Goal: Information Seeking & Learning: Learn about a topic

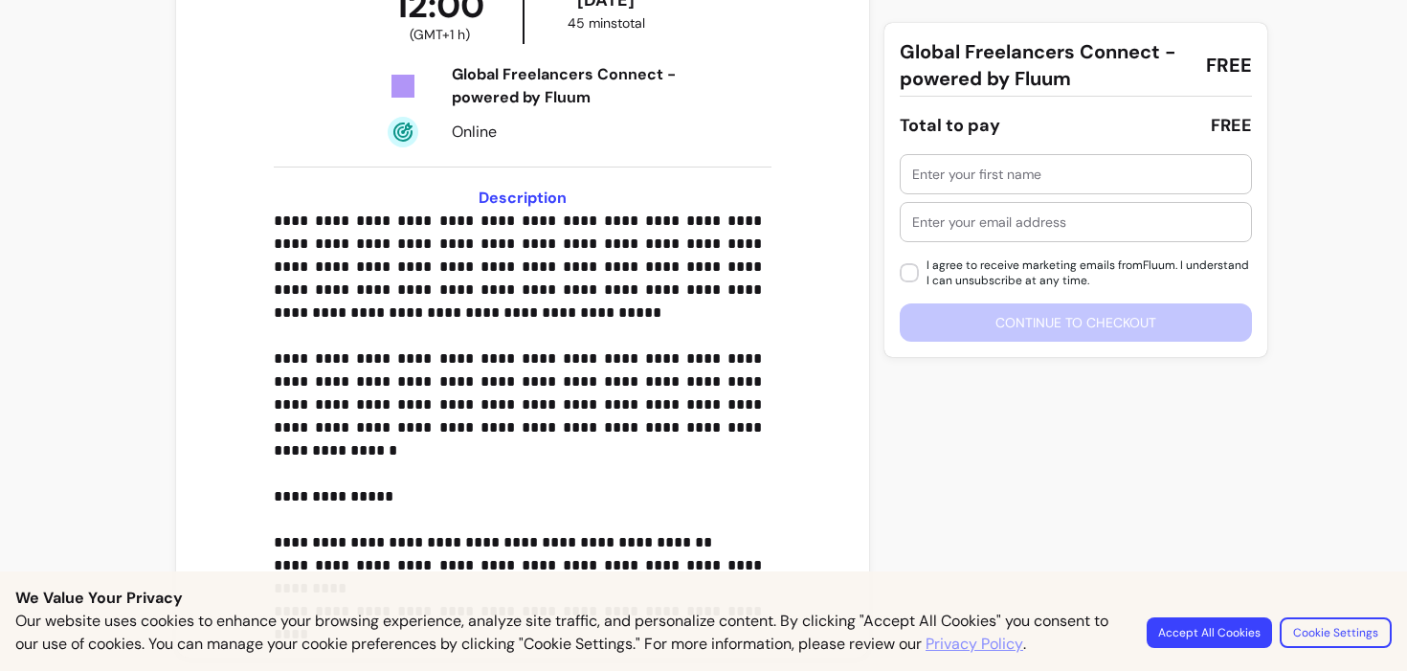
scroll to position [415, 0]
click at [1202, 641] on button "Accept All Cookies" at bounding box center [1209, 632] width 122 height 30
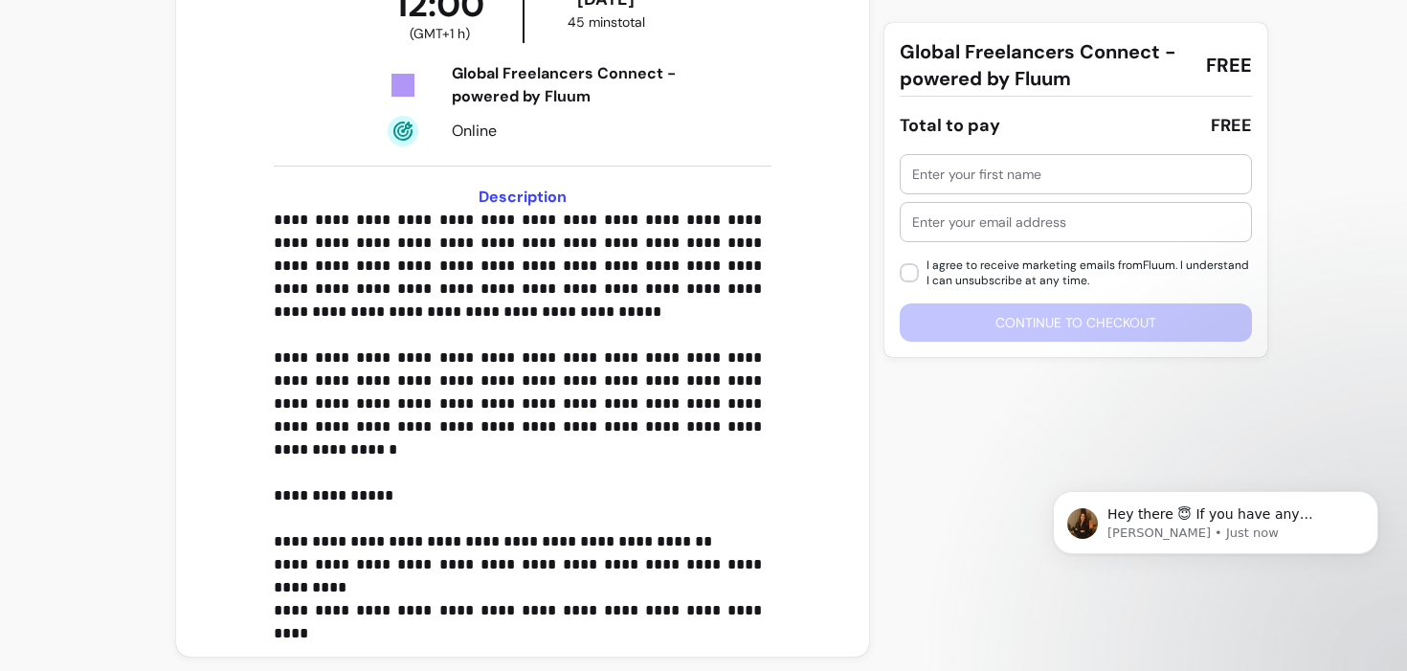
scroll to position [0, 0]
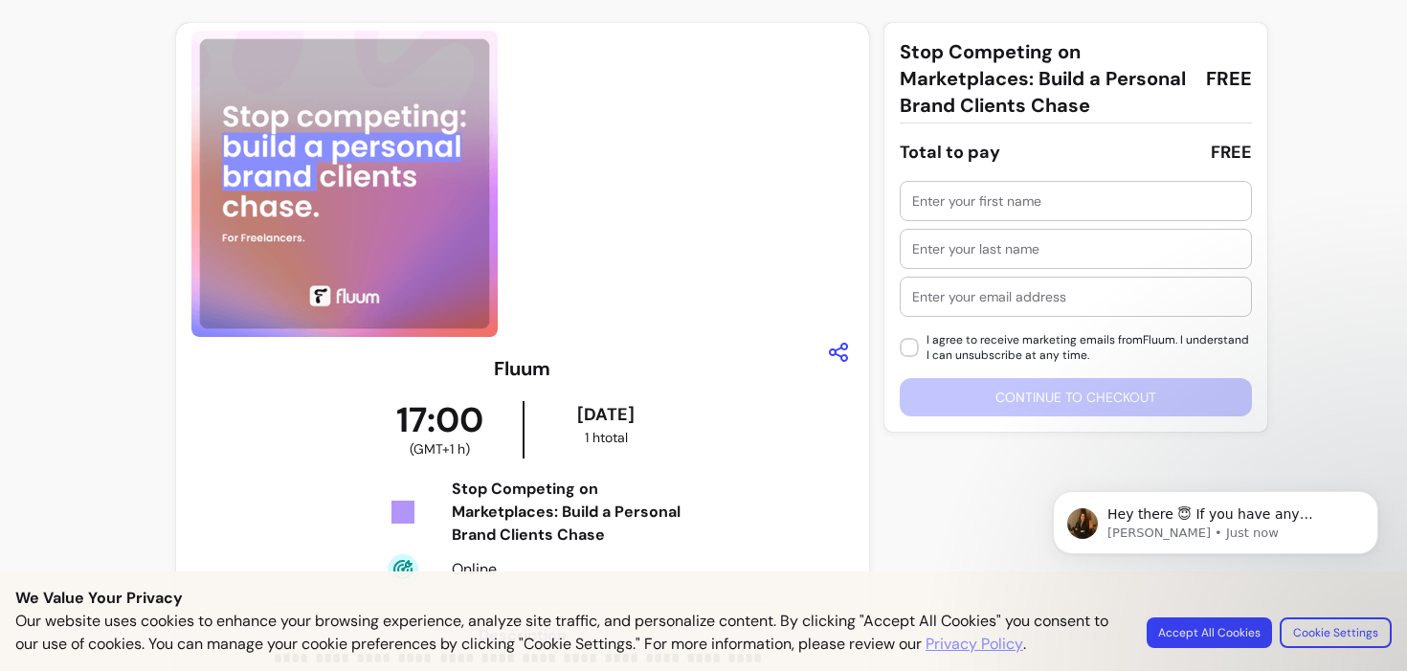
scroll to position [262, 0]
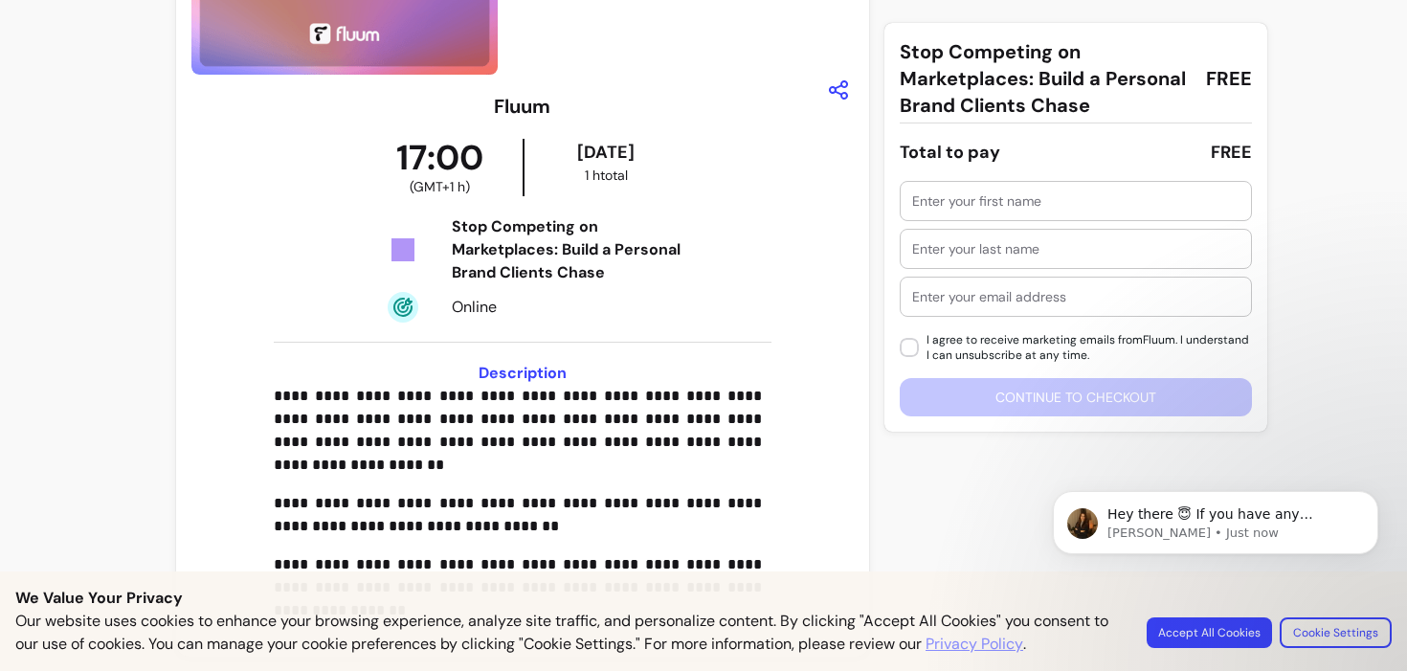
click at [1214, 639] on body "Hey there 😇 If you have any question about what you can do with Fluum, I'm here…" at bounding box center [1216, 555] width 368 height 195
click at [1258, 631] on body "Hey there 😇 If you have any question about what you can do with Fluum, I'm here…" at bounding box center [1216, 555] width 368 height 195
click at [533, 370] on h3 "Description" at bounding box center [522, 373] width 497 height 23
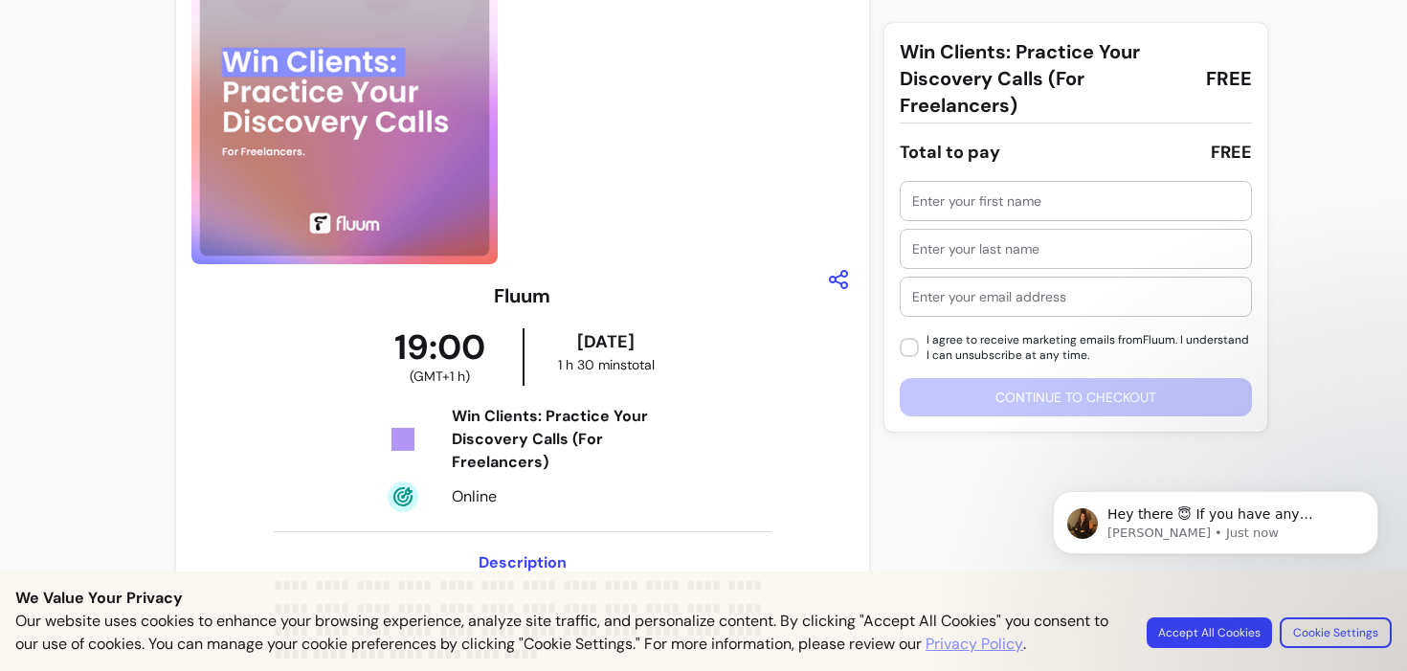
scroll to position [224, 0]
